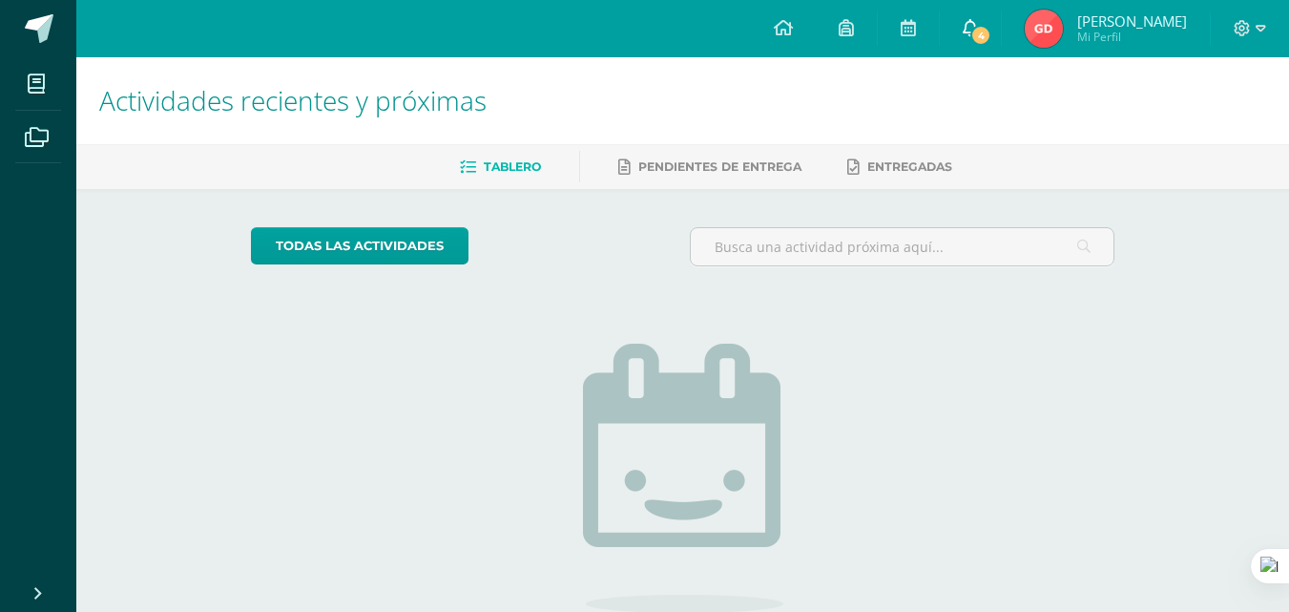
click at [991, 27] on span "4" at bounding box center [980, 35] width 21 height 21
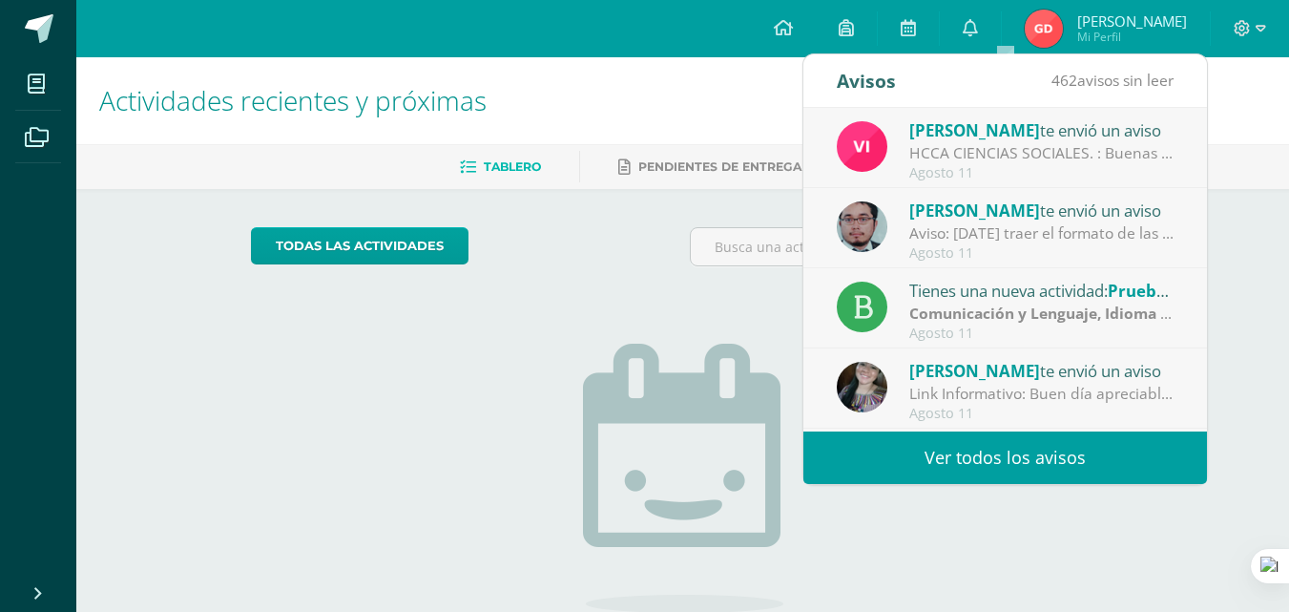
click at [867, 577] on div "No tienes actividades Échale un vistazo a los demás períodos o sal y disfruta d…" at bounding box center [683, 499] width 382 height 436
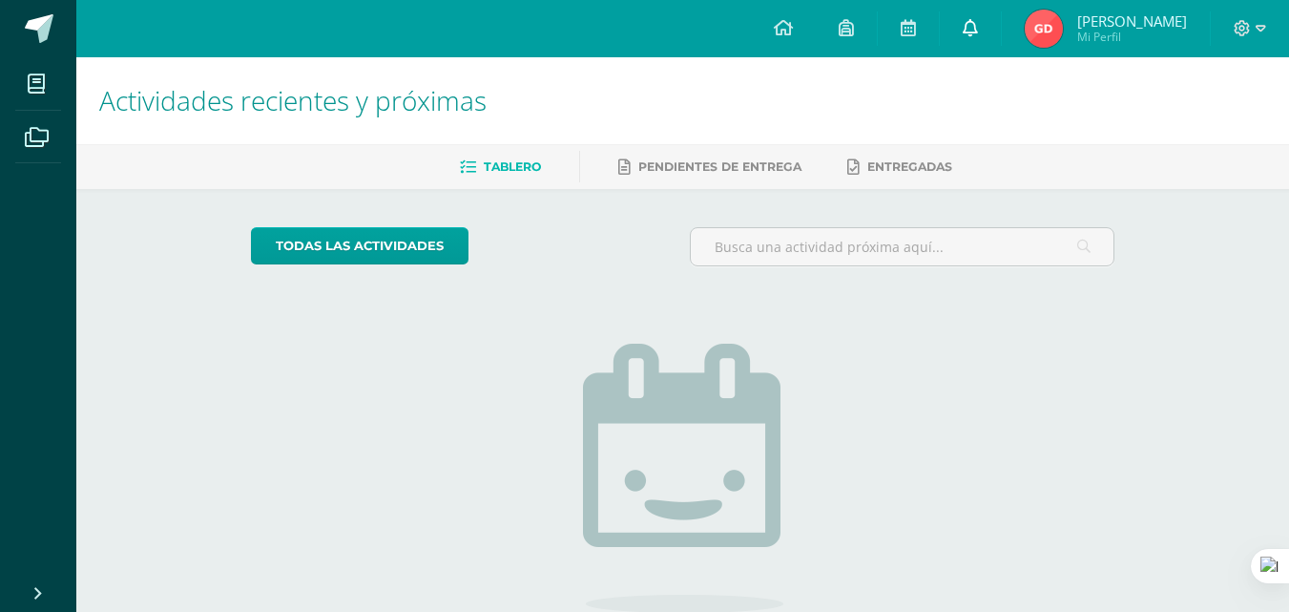
scroll to position [108, 0]
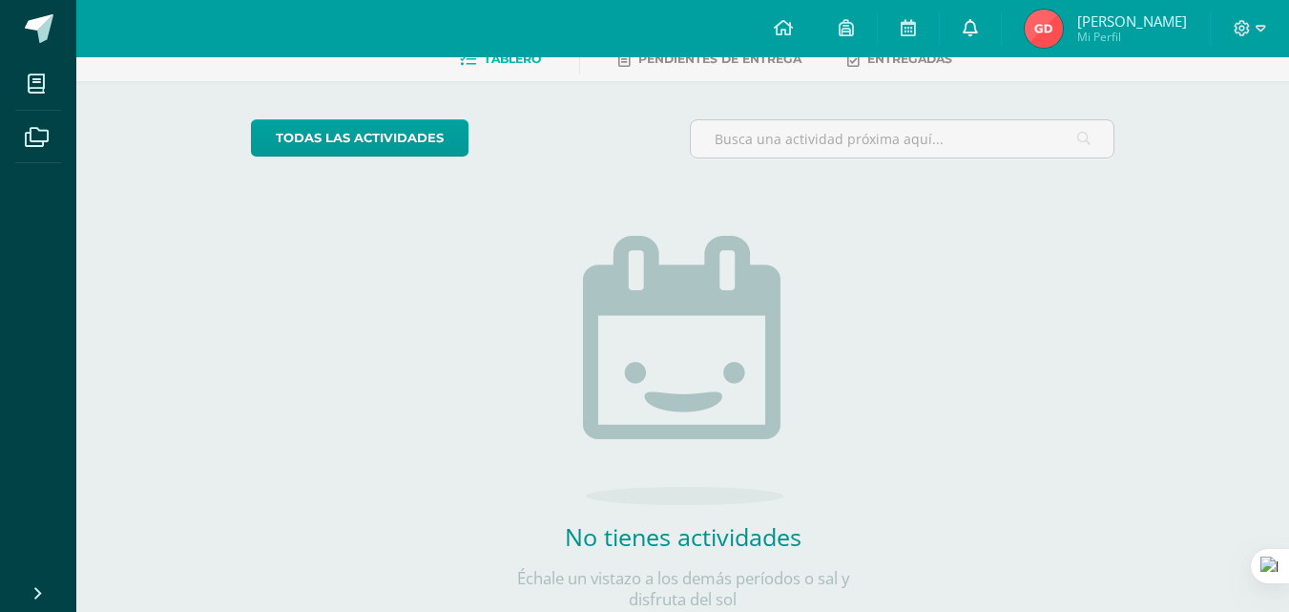
click at [978, 31] on icon at bounding box center [970, 27] width 15 height 17
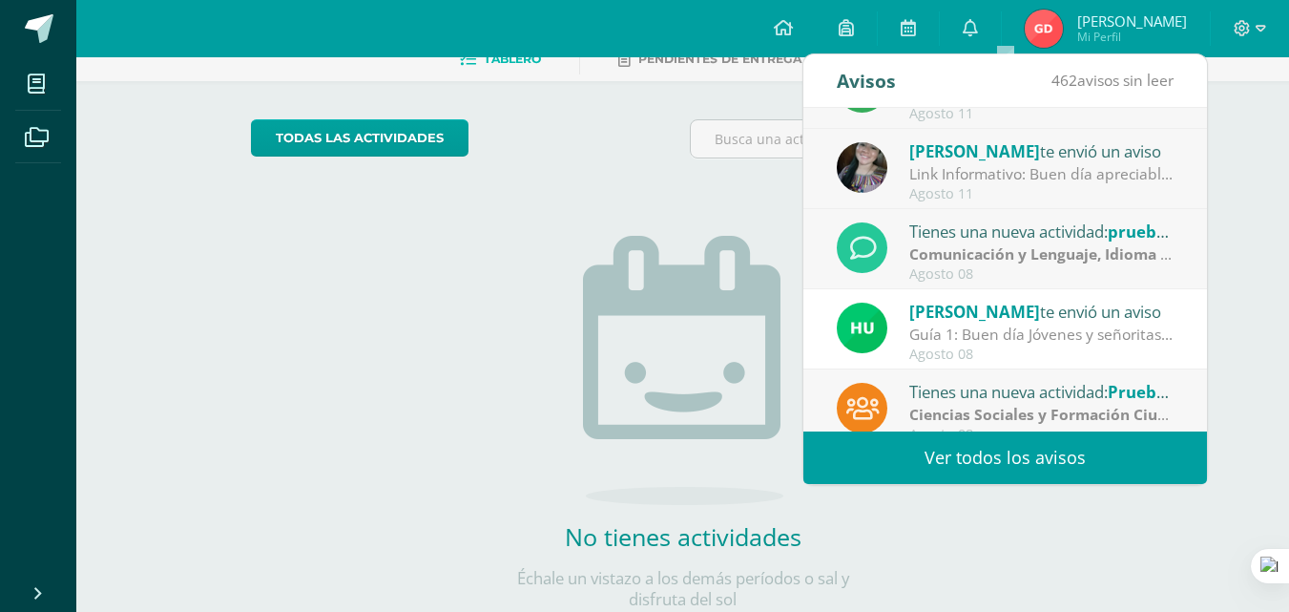
scroll to position [114, 0]
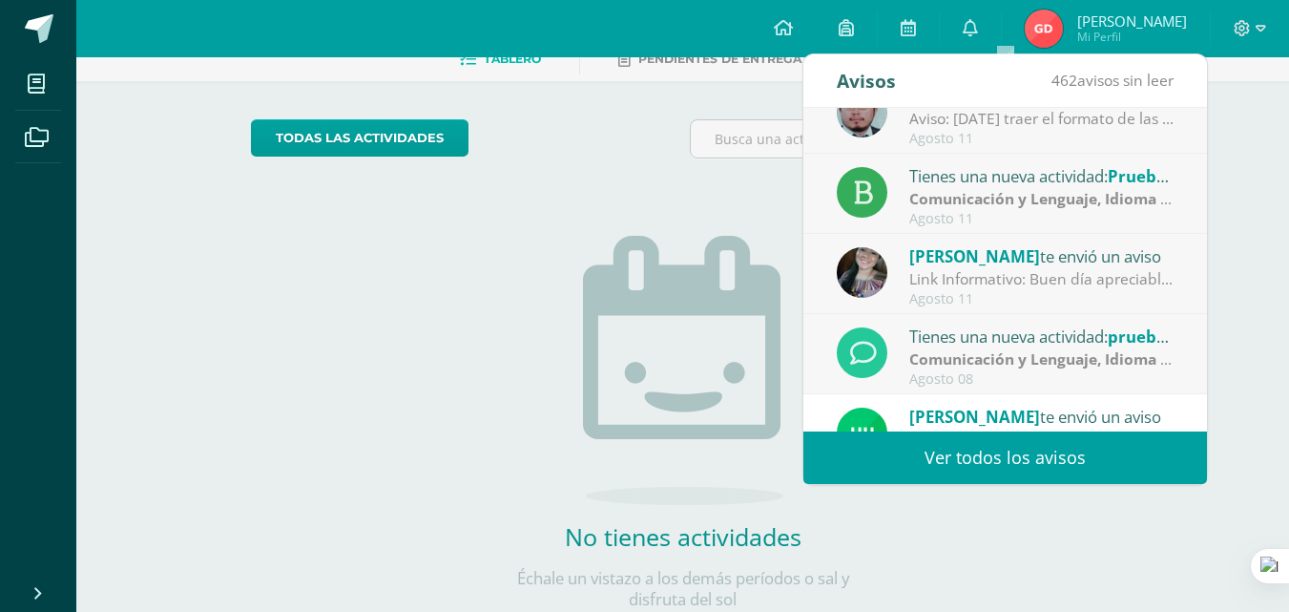
click at [969, 277] on div "Link Informativo: Buen día apreciables estudiantes, es un gusto dirigirme a ust…" at bounding box center [1041, 279] width 265 height 22
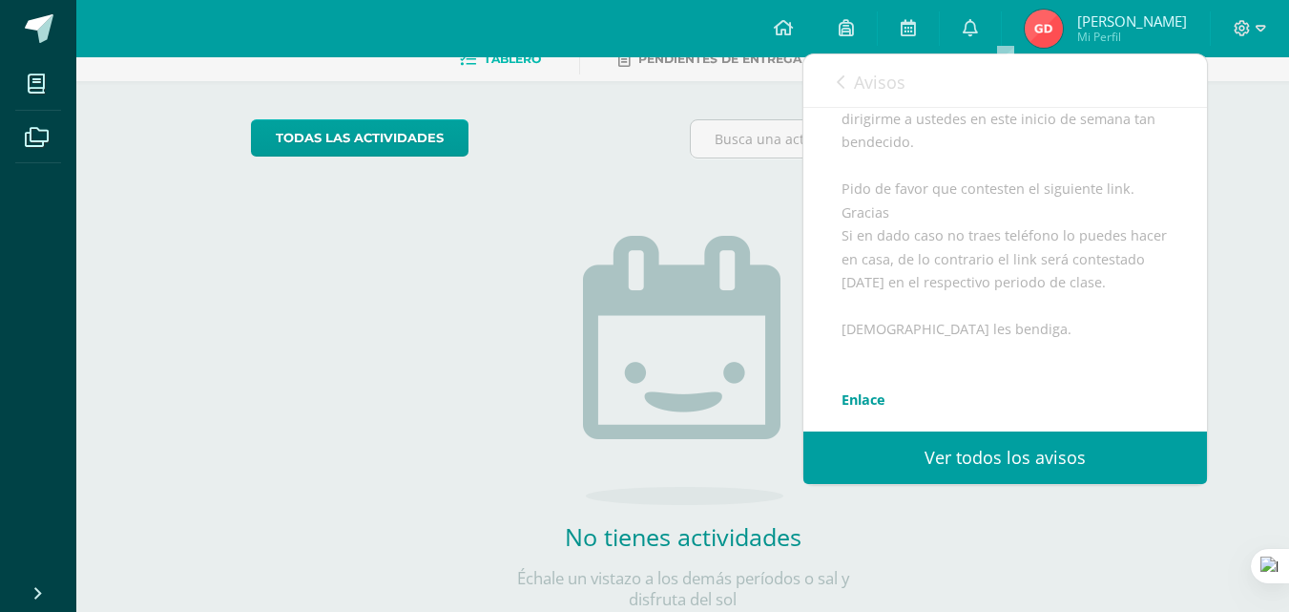
scroll to position [217, 0]
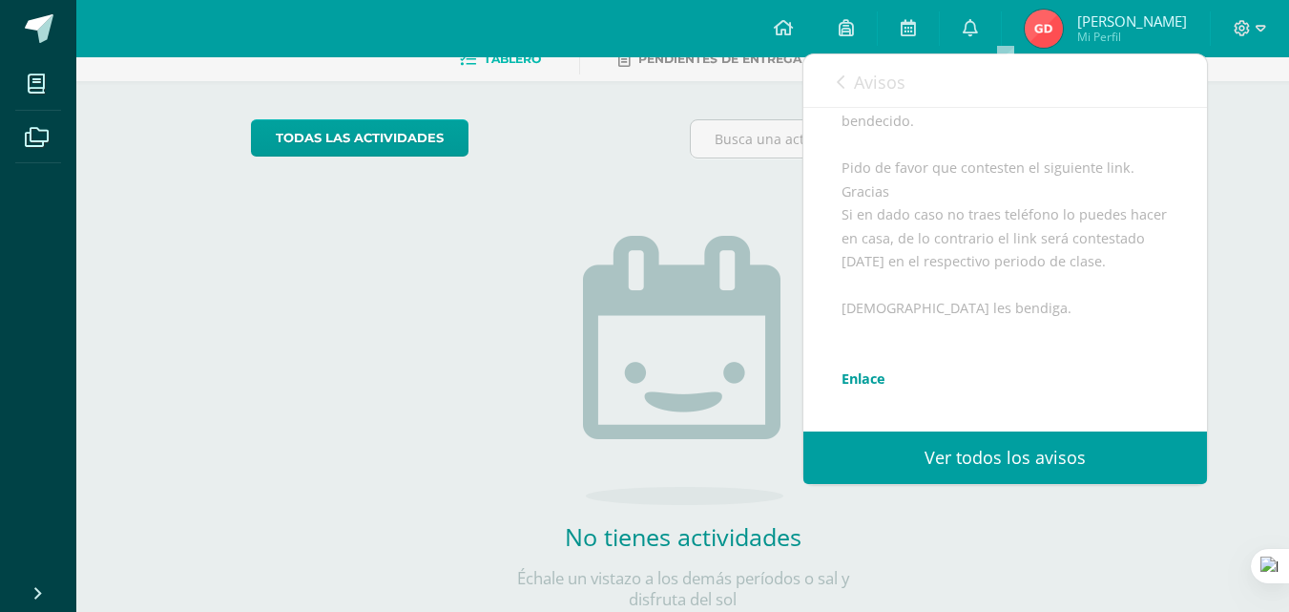
click at [840, 82] on icon at bounding box center [841, 81] width 8 height 15
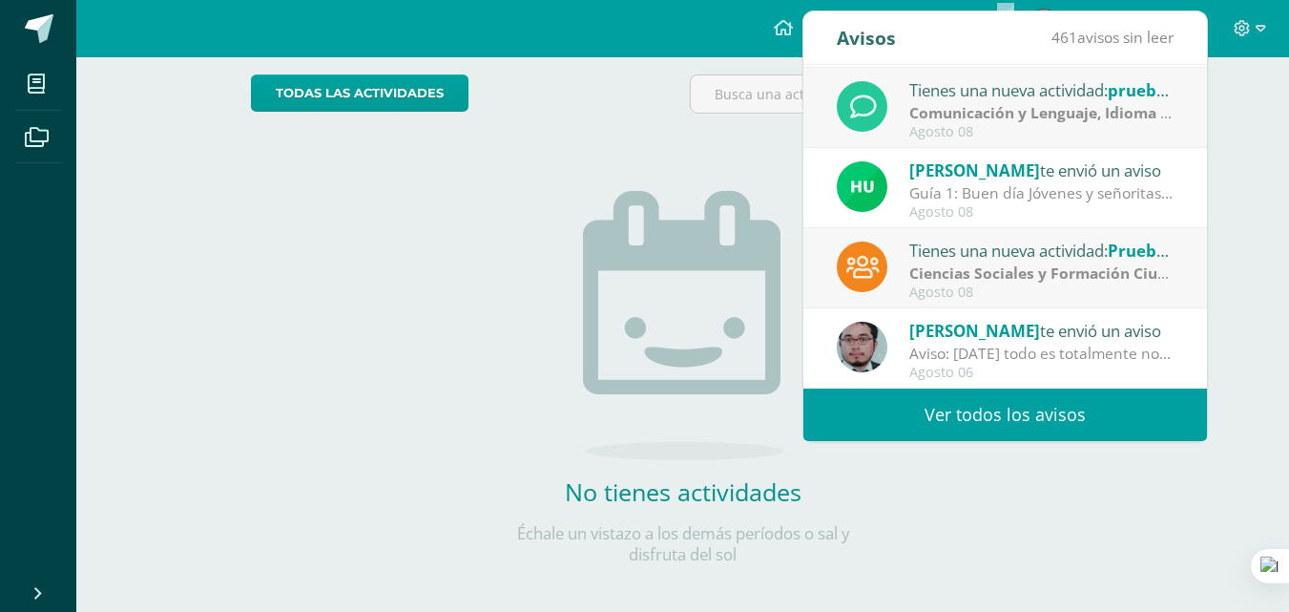
scroll to position [166, 0]
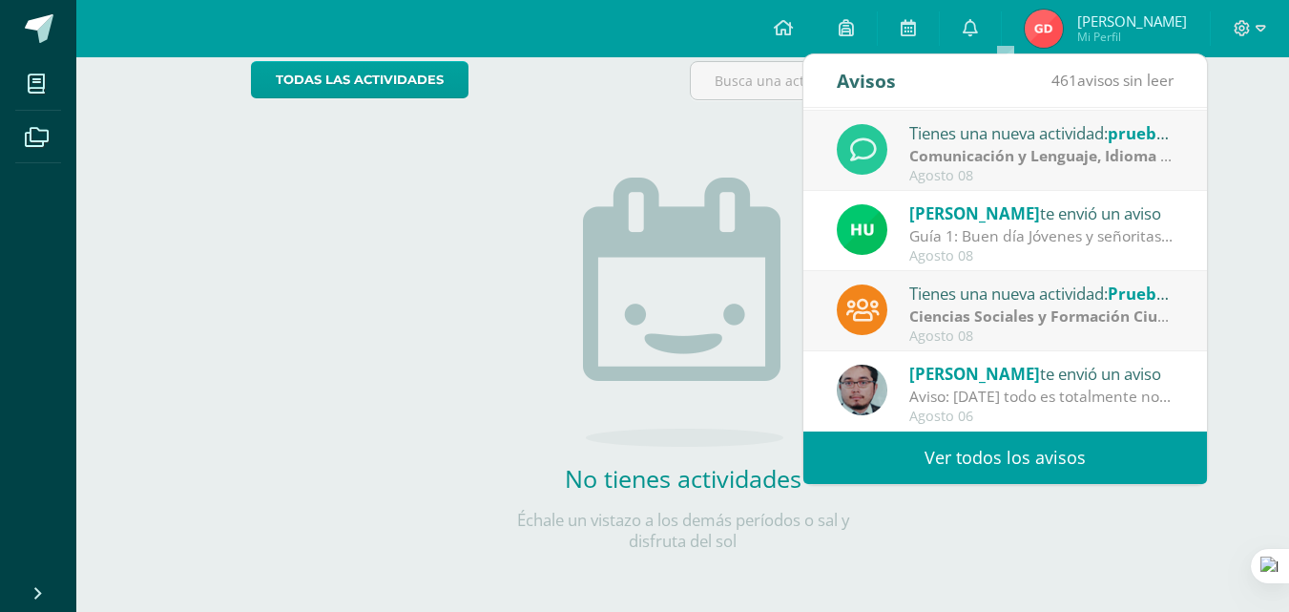
click at [892, 448] on link "Ver todos los avisos" at bounding box center [1005, 457] width 404 height 52
